Goal: Task Accomplishment & Management: Manage account settings

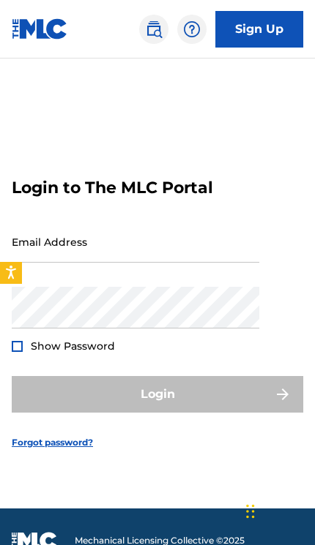
click at [204, 263] on input "Email Address" at bounding box center [135, 242] width 247 height 42
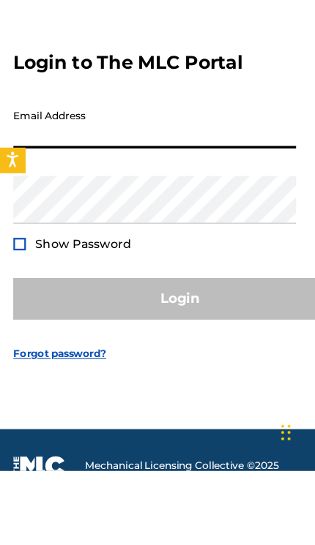
scroll to position [64, 0]
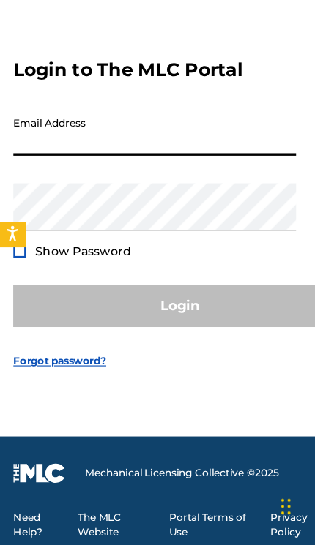
click at [192, 162] on input "Email Address" at bounding box center [135, 183] width 247 height 42
type input "[EMAIL_ADDRESS][DOMAIN_NAME]"
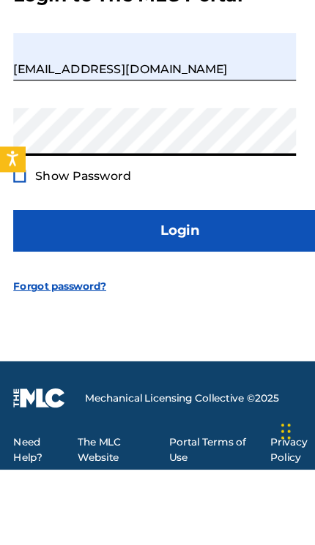
click at [224, 317] on button "Login" at bounding box center [157, 335] width 291 height 37
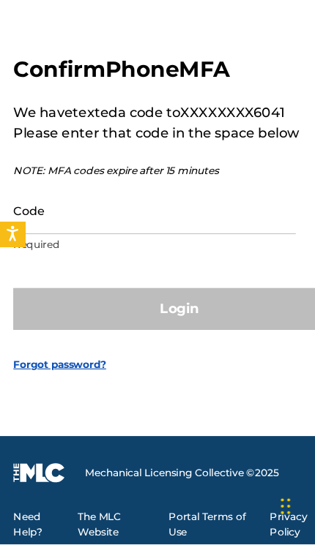
click at [199, 231] on input "Code" at bounding box center [135, 252] width 247 height 42
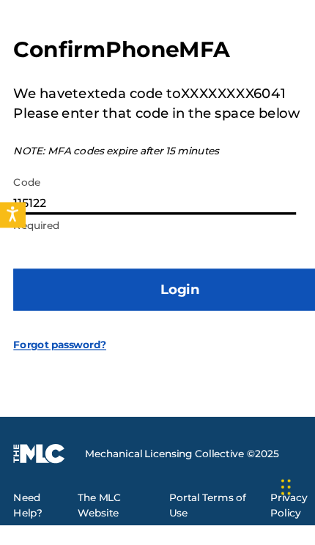
type input "115122"
click at [202, 320] on button "Login" at bounding box center [157, 338] width 291 height 37
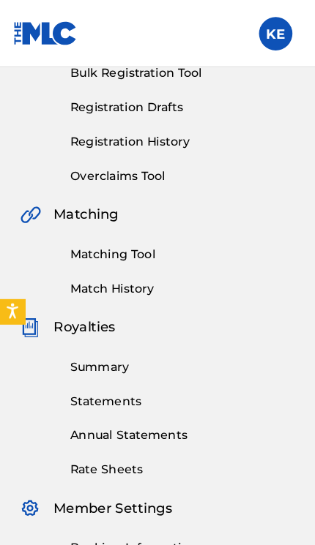
scroll to position [201, 0]
